Goal: Task Accomplishment & Management: Manage account settings

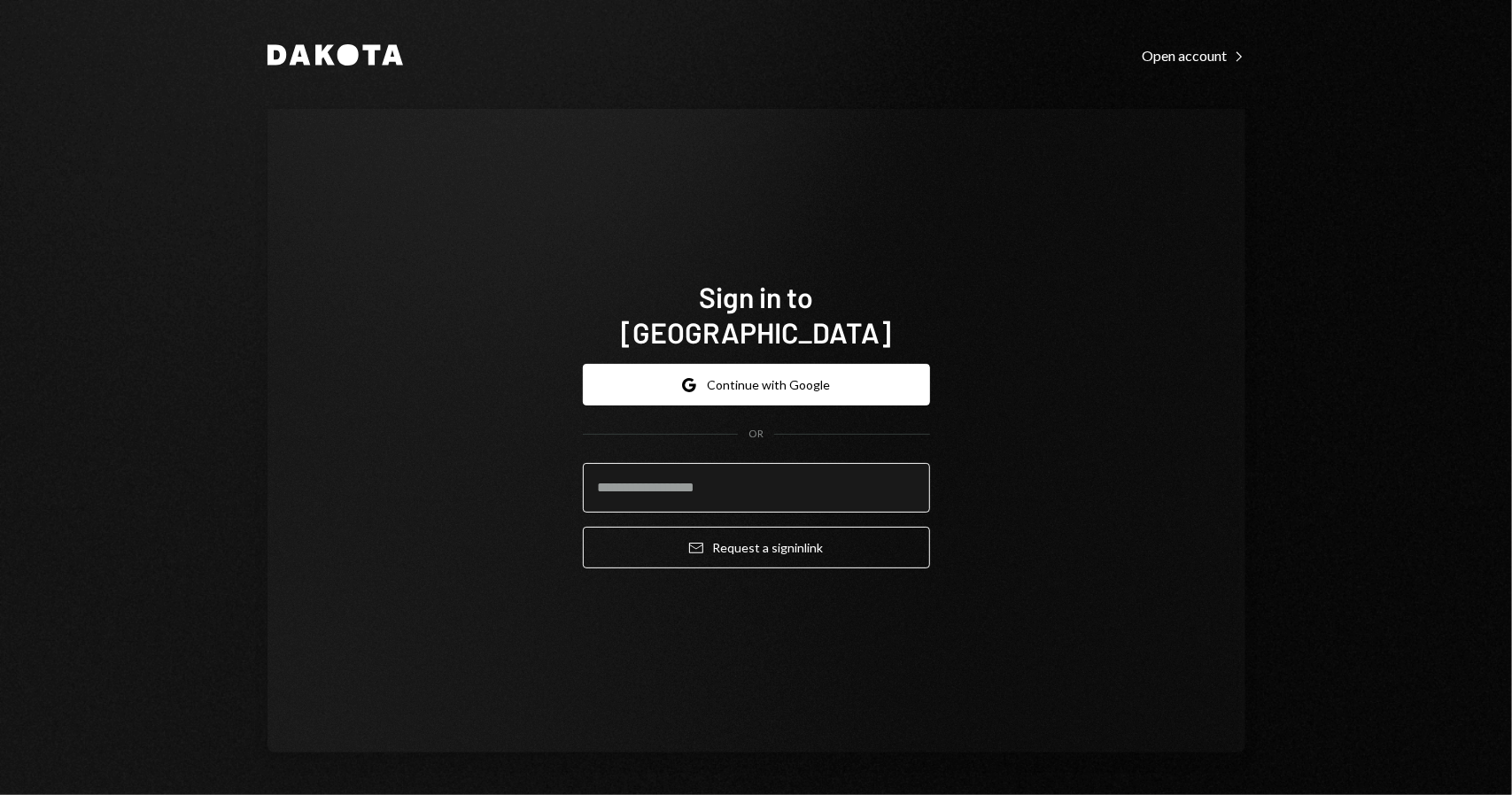
click at [761, 475] on input "email" at bounding box center [756, 487] width 347 height 49
type input "**********"
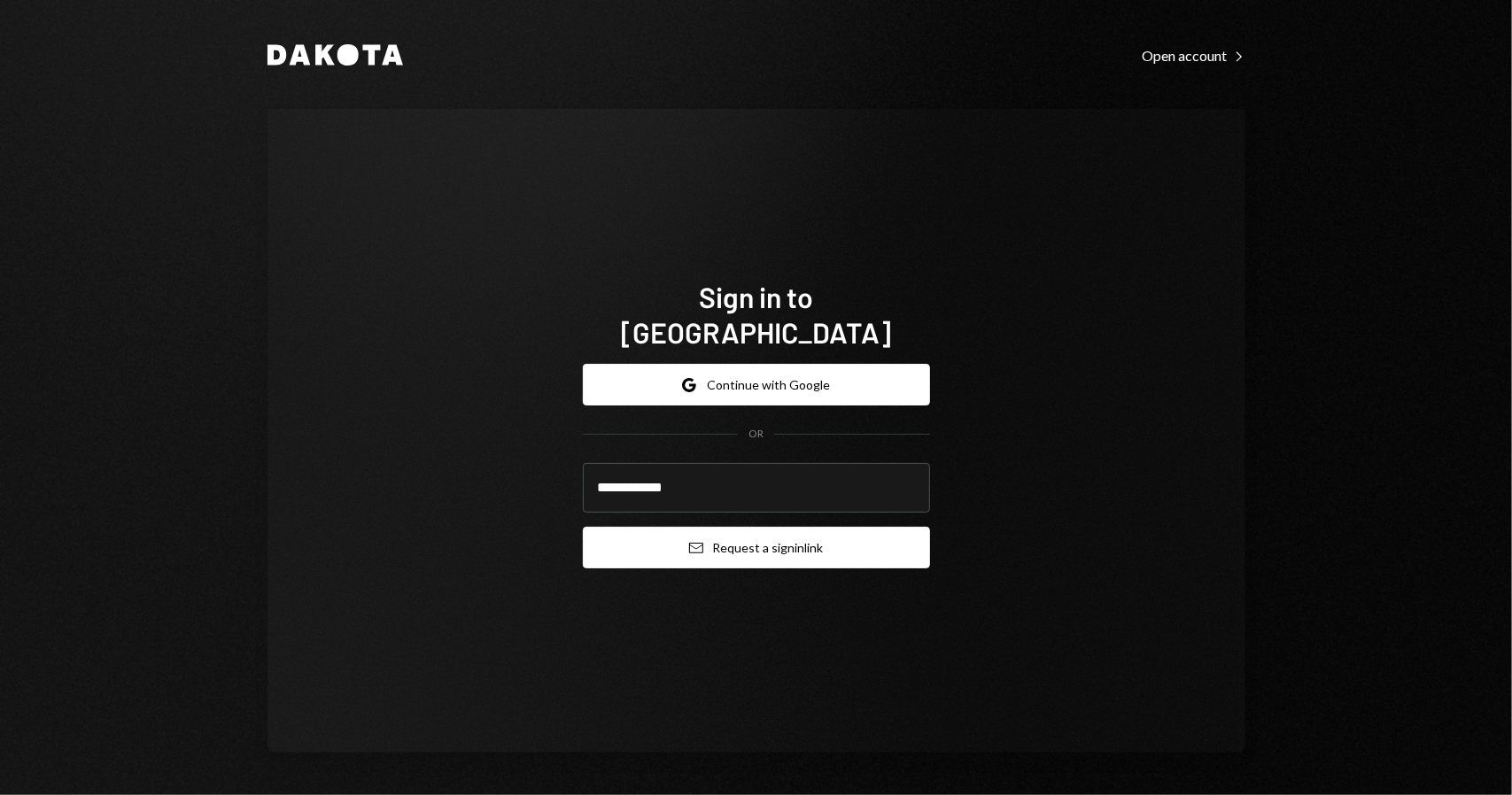
click at [762, 534] on button "Email Request a sign in link" at bounding box center [756, 547] width 347 height 42
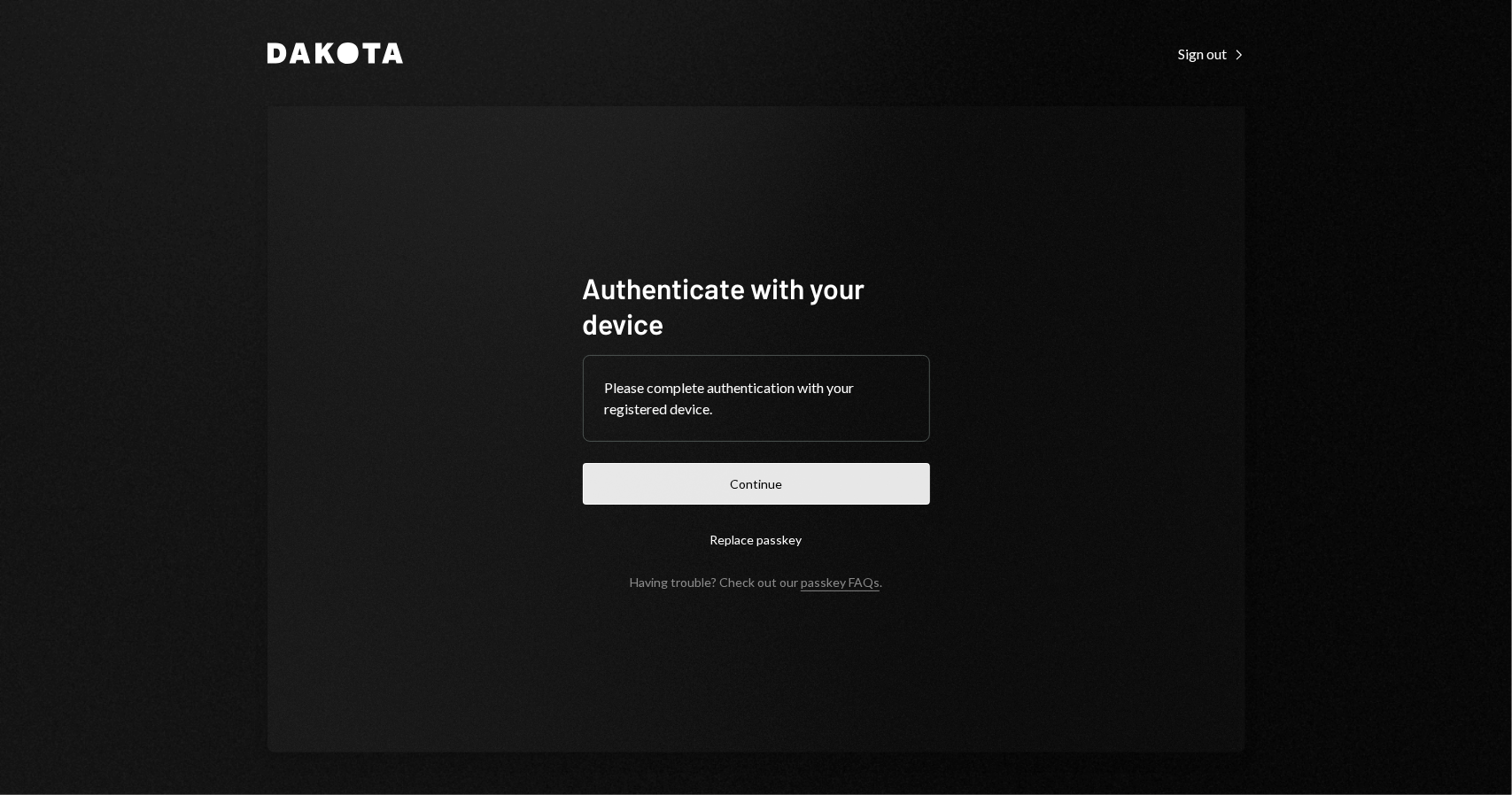
click at [767, 491] on button "Continue" at bounding box center [756, 484] width 347 height 42
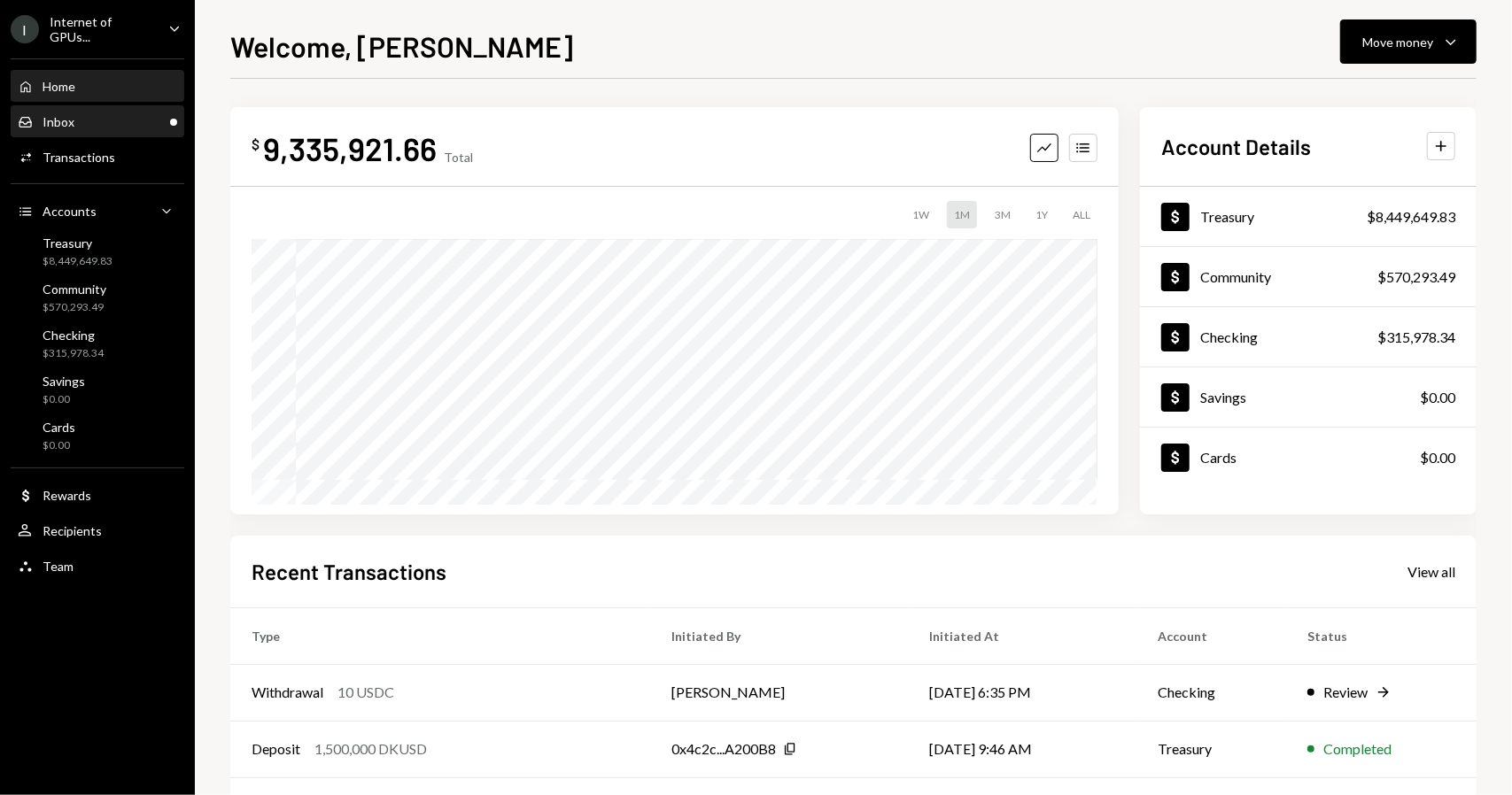
click at [91, 131] on div "Inbox Inbox" at bounding box center [97, 122] width 159 height 30
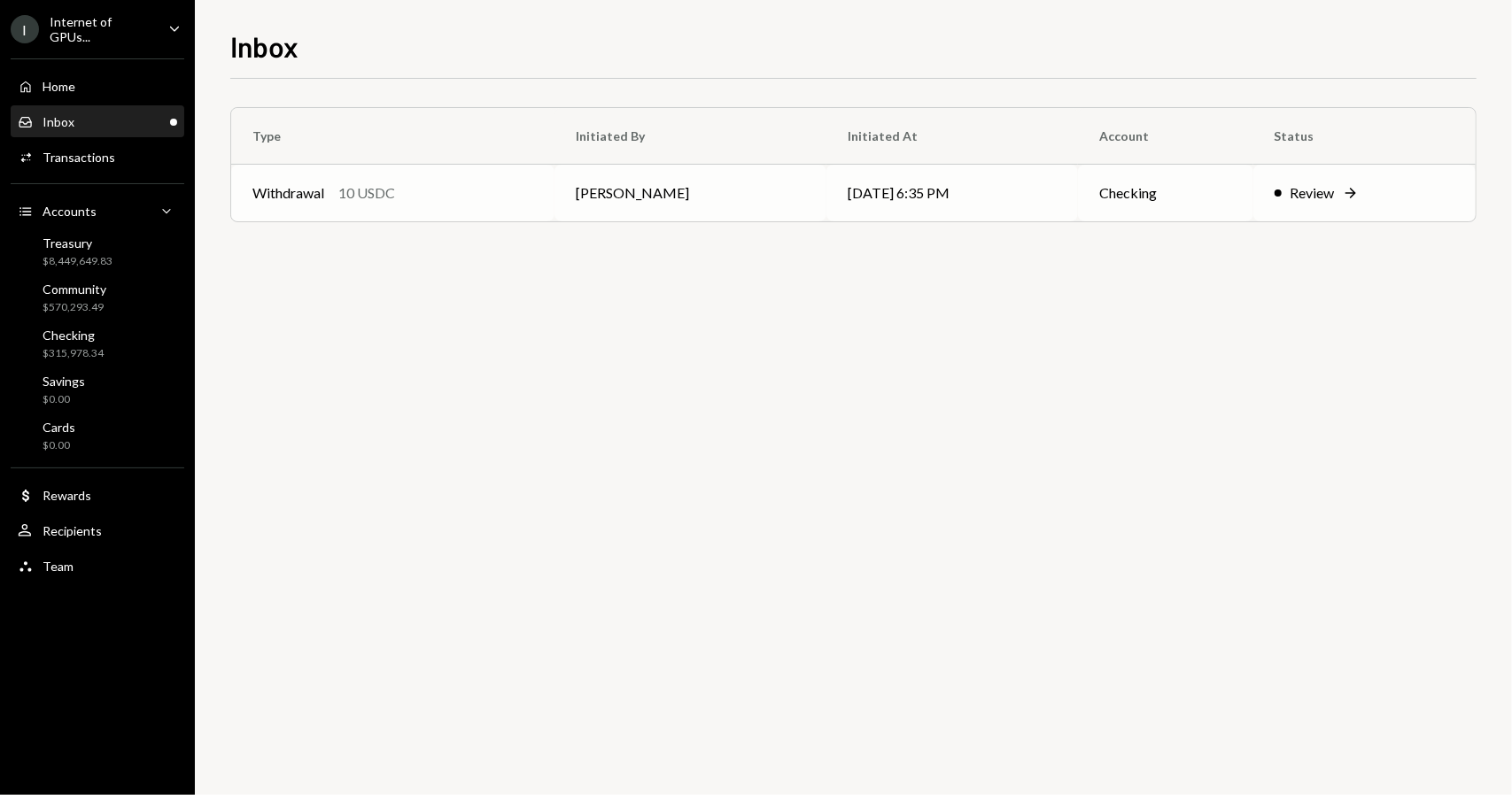
click at [933, 205] on td "[DATE] 6:35 PM" at bounding box center [953, 193] width 252 height 57
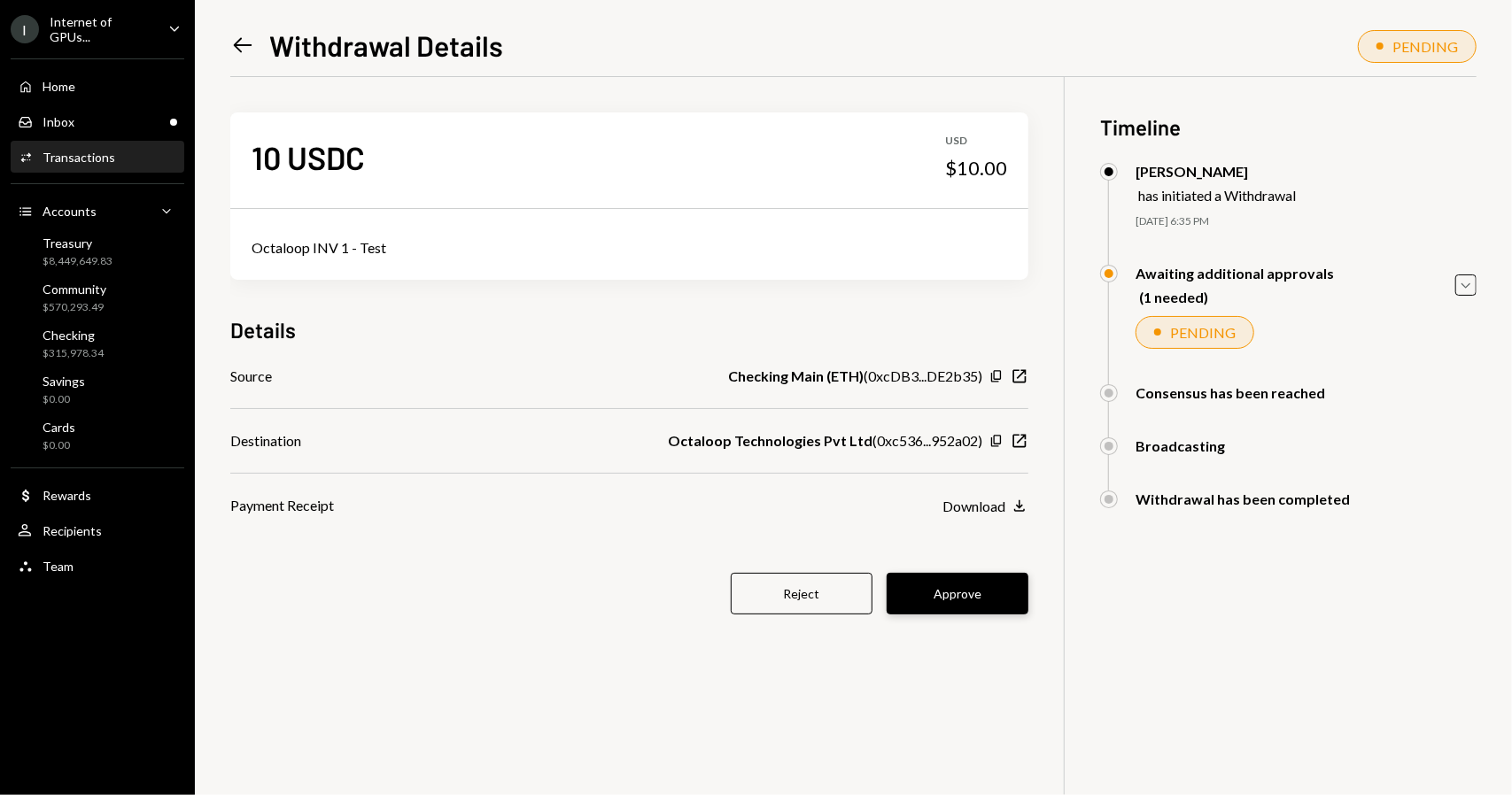
click at [980, 598] on button "Approve" at bounding box center [957, 594] width 142 height 42
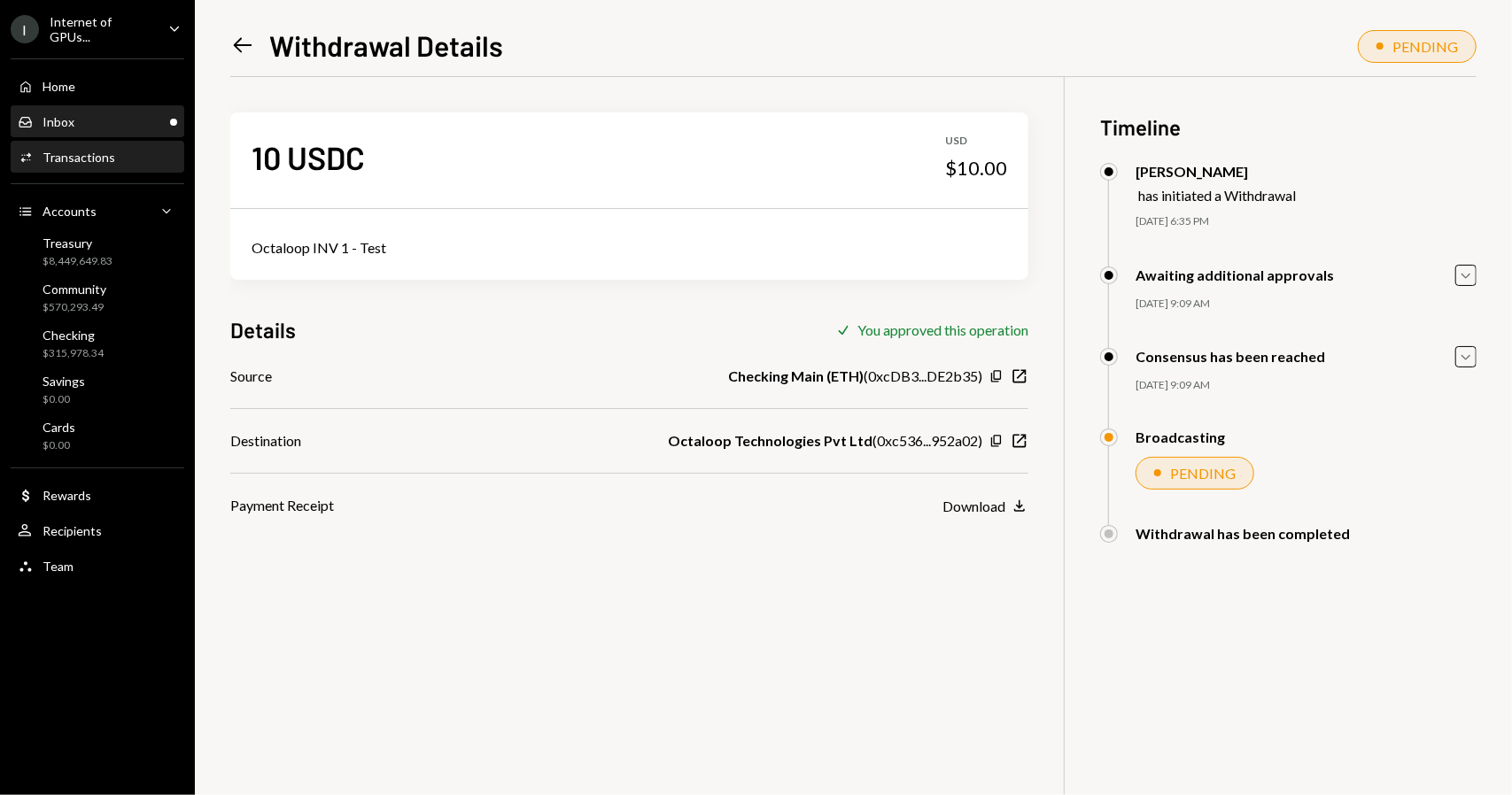
click at [115, 119] on div "Inbox Inbox" at bounding box center [97, 122] width 159 height 16
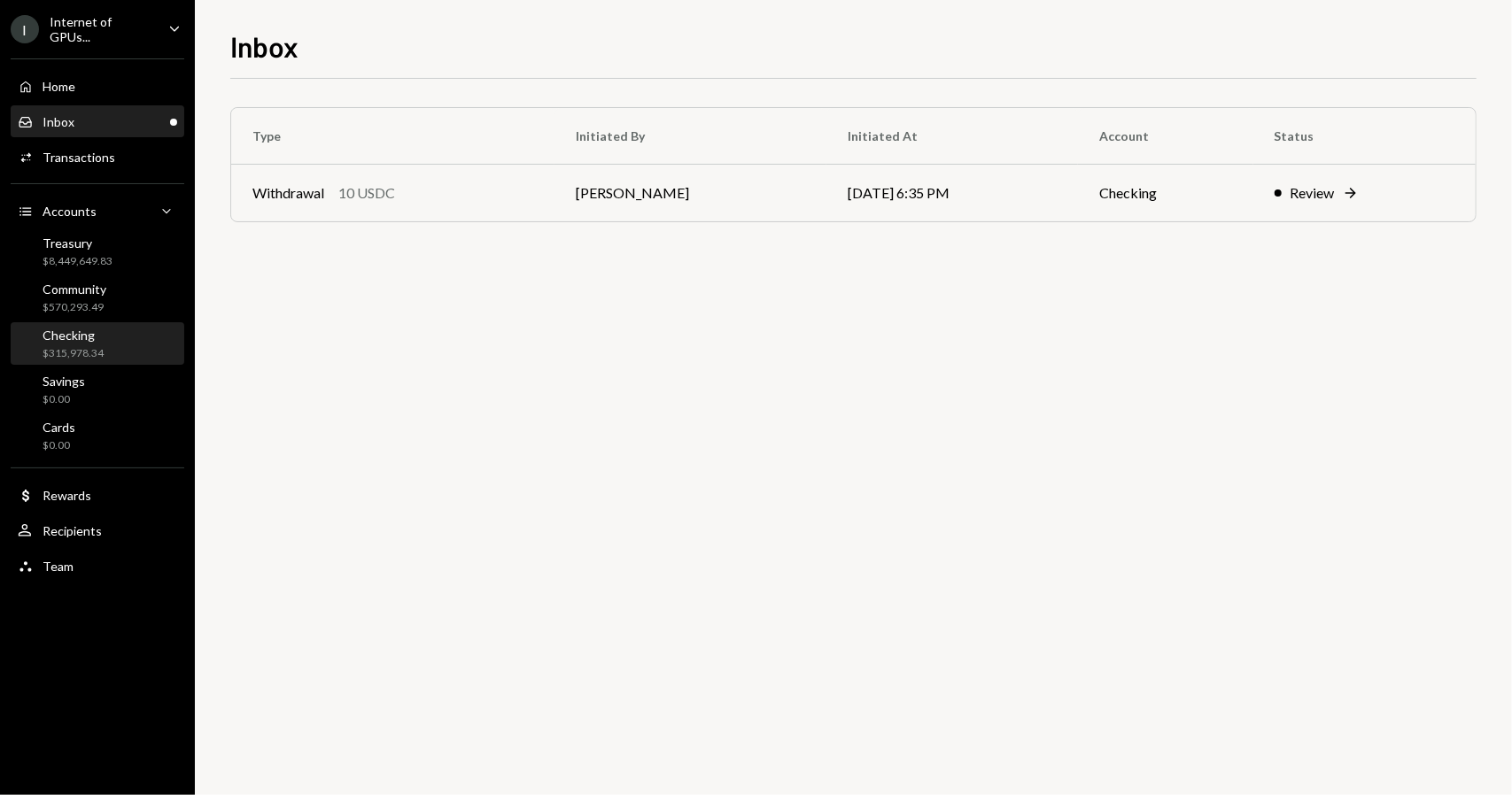
click at [141, 347] on div "Checking $315,978.34" at bounding box center [97, 345] width 159 height 34
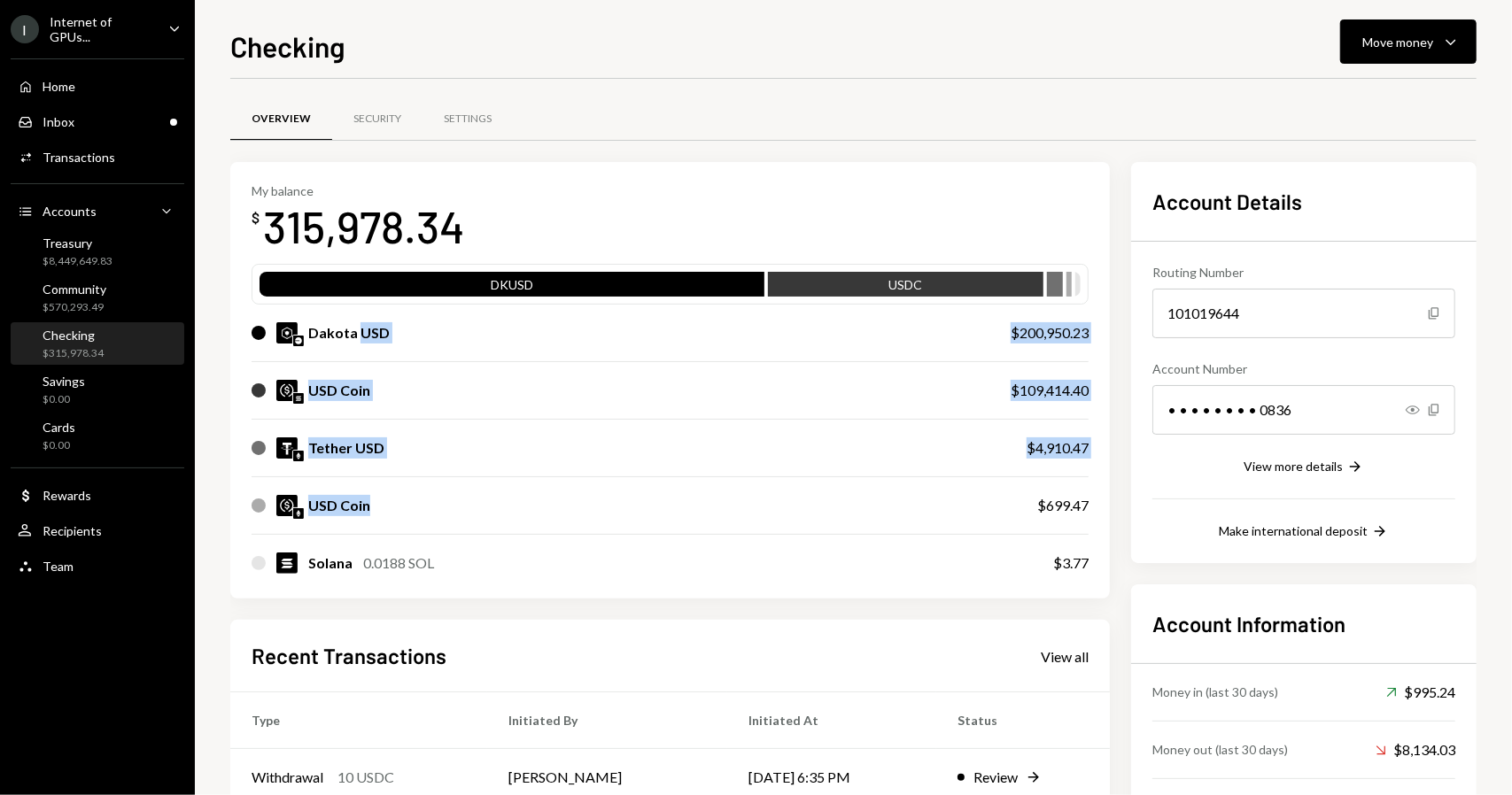
drag, startPoint x: 361, startPoint y: 339, endPoint x: 430, endPoint y: 489, distance: 165.1
click at [431, 488] on div "DKUSD USDC Dakota USD $200,950.23 USD Coin $109,414.40 Tether USD $4,910.47 USD…" at bounding box center [670, 428] width 837 height 328
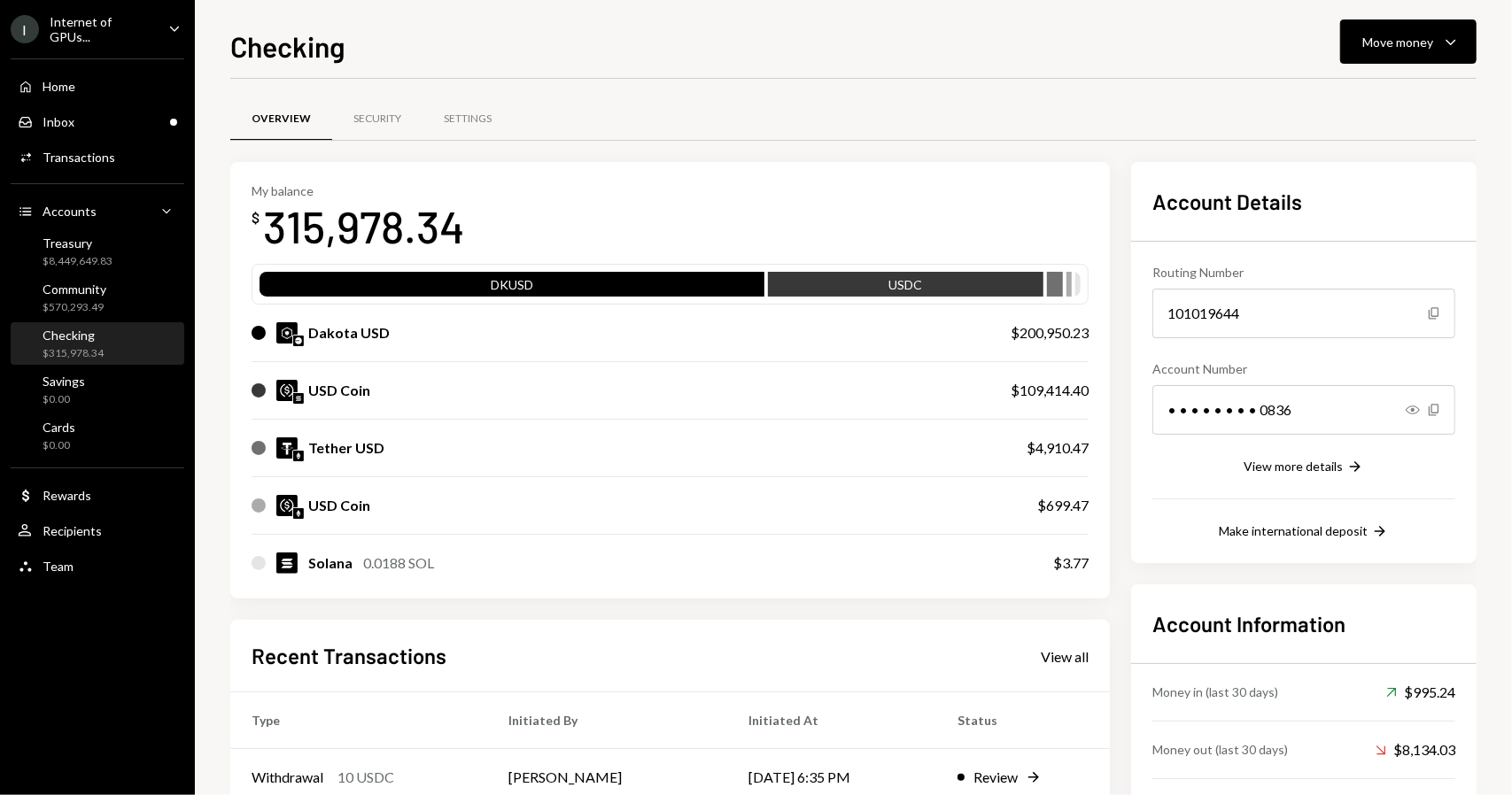
click at [639, 196] on div "My balance $ 315,978.34" at bounding box center [670, 219] width 837 height 71
